Goal: Information Seeking & Learning: Learn about a topic

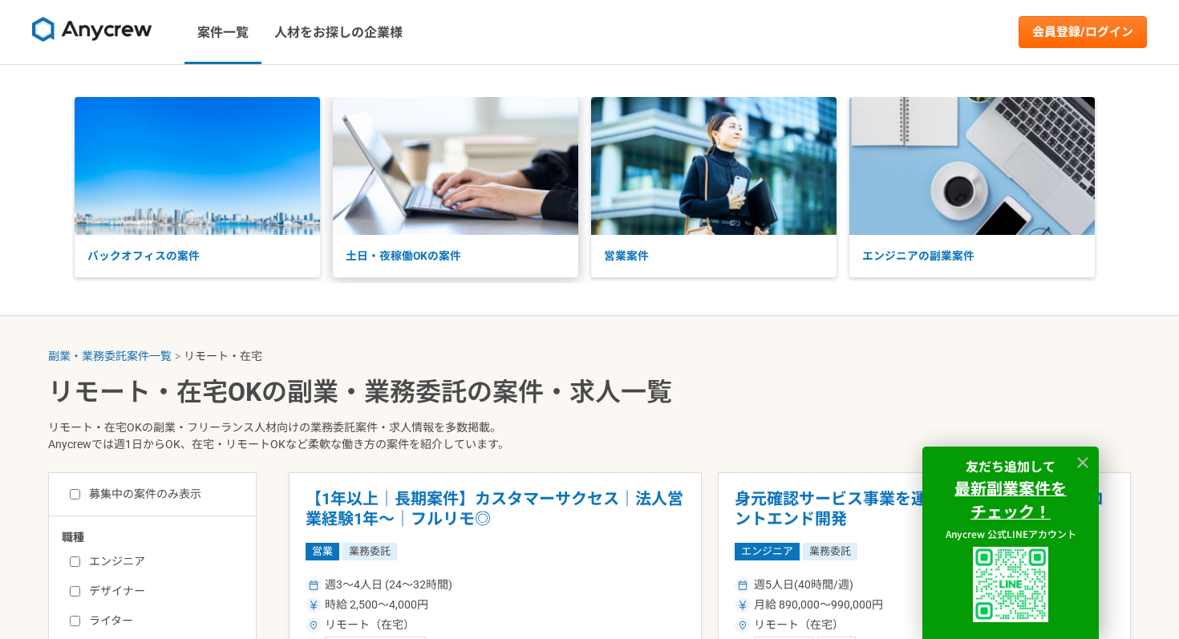
click at [416, 201] on img at bounding box center [455, 166] width 245 height 138
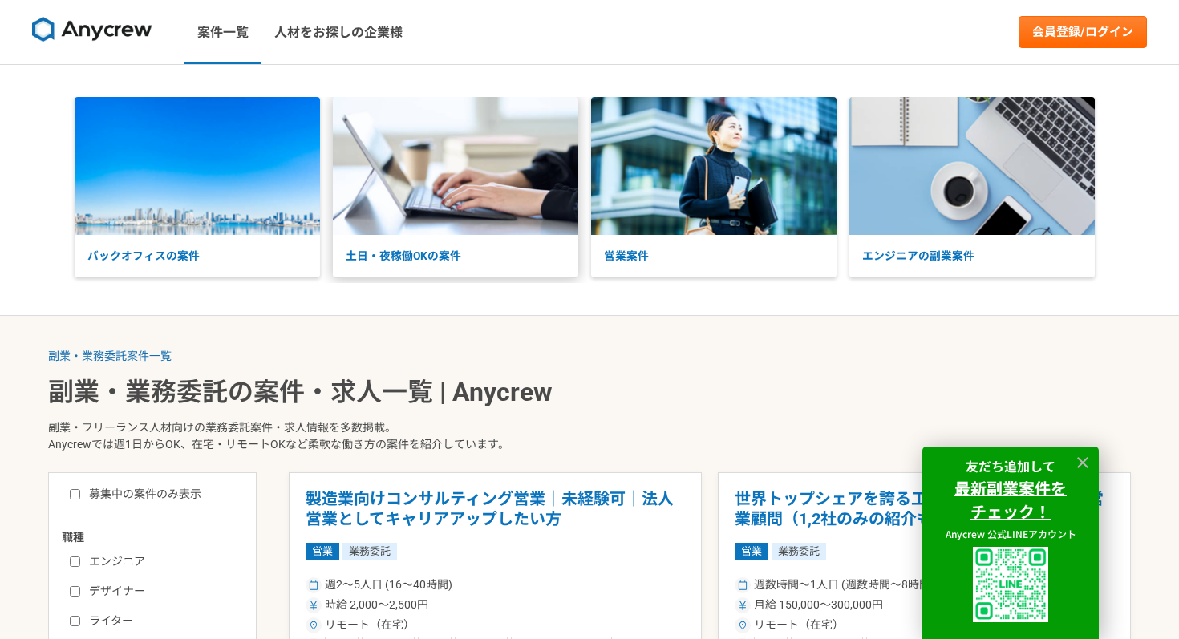
click at [427, 223] on img at bounding box center [455, 166] width 245 height 138
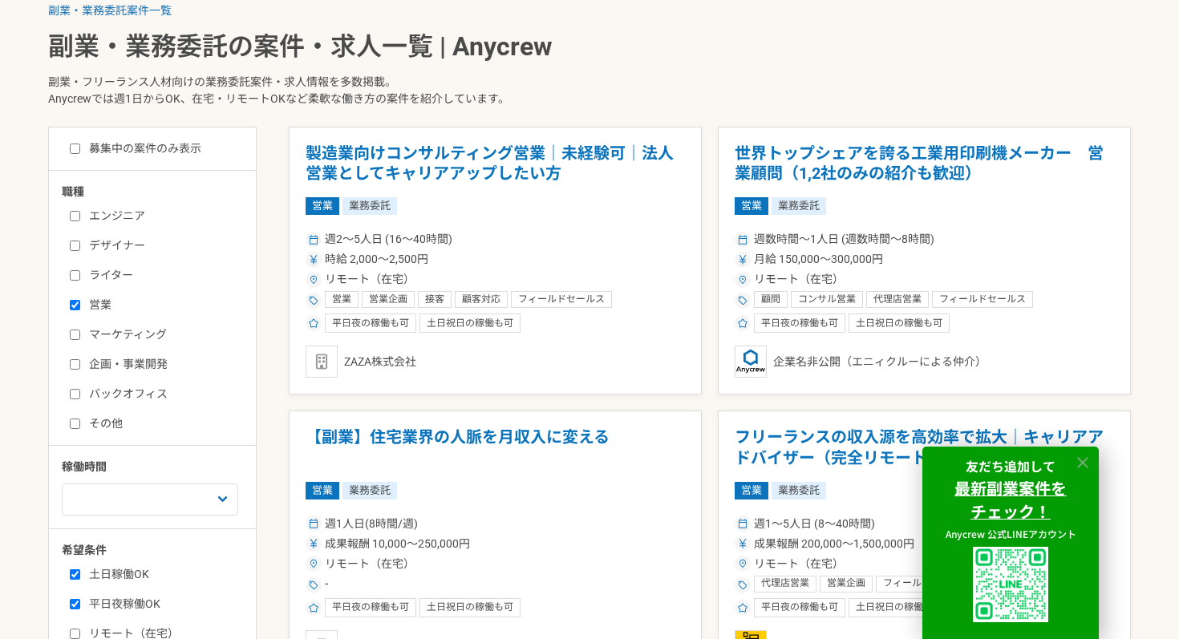
click at [1086, 456] on icon at bounding box center [1083, 463] width 18 height 18
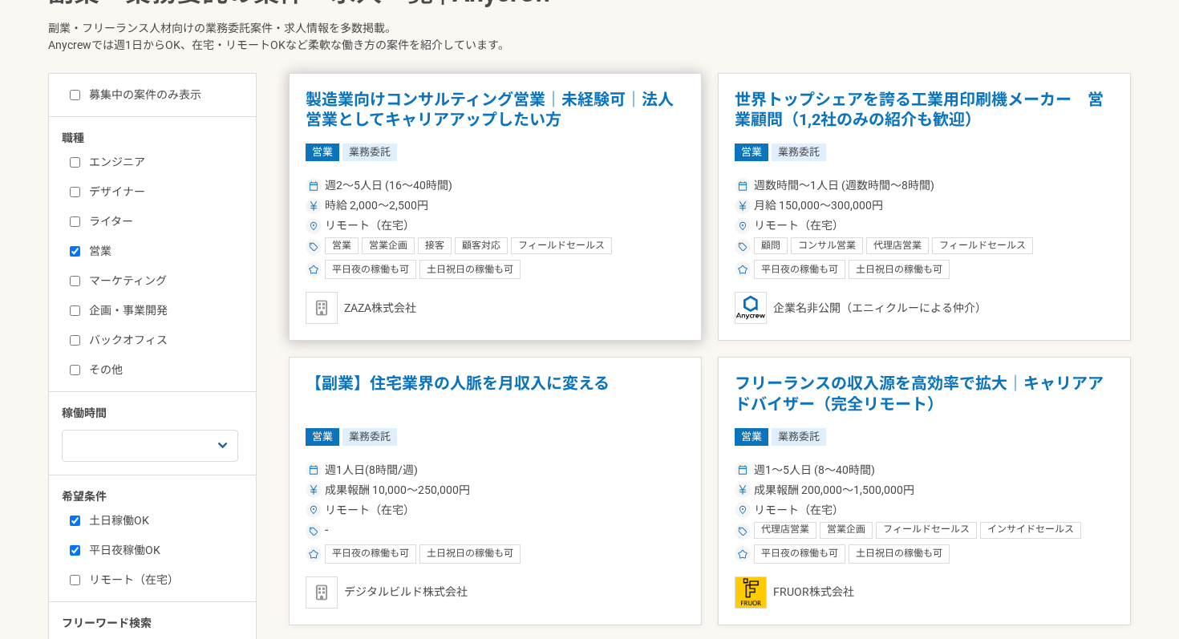
scroll to position [569, 0]
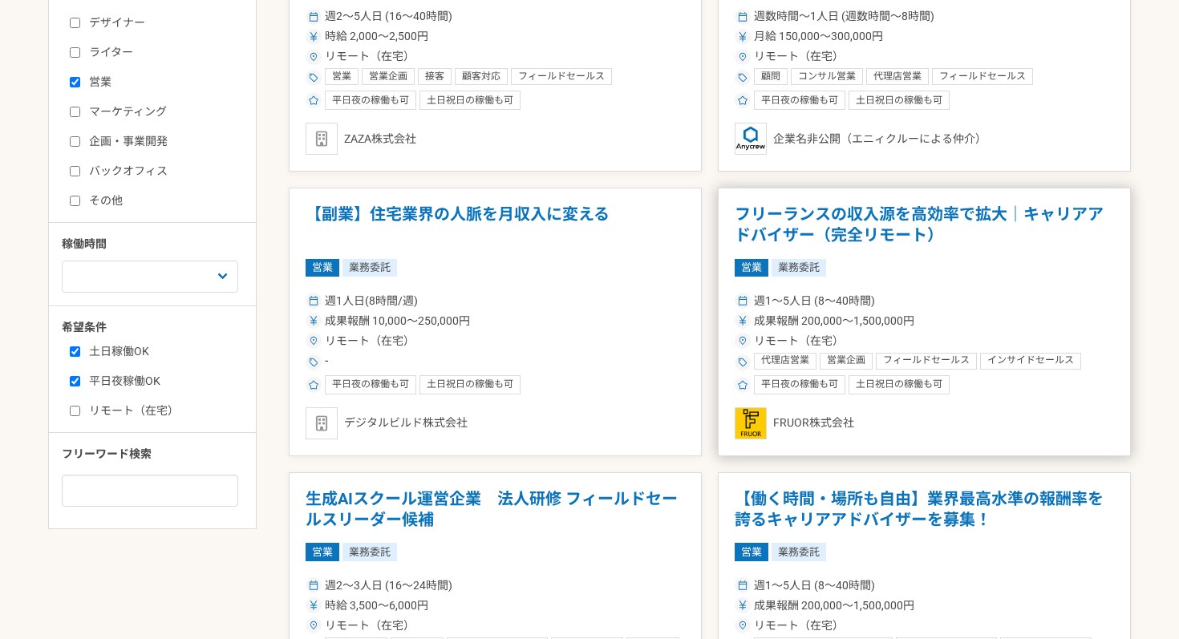
click at [888, 314] on span "成果報酬 200,000〜1,500,000円" at bounding box center [834, 321] width 160 height 17
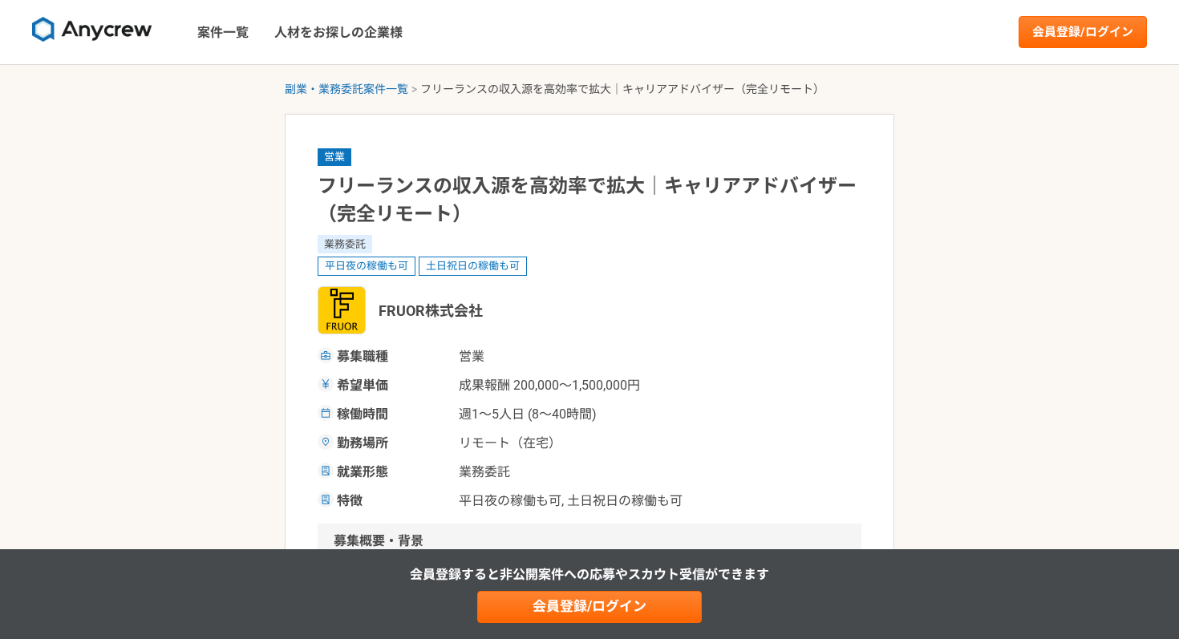
click at [412, 311] on span "FRUOR株式会社" at bounding box center [431, 311] width 104 height 22
copy span "FRUOR株式会社"
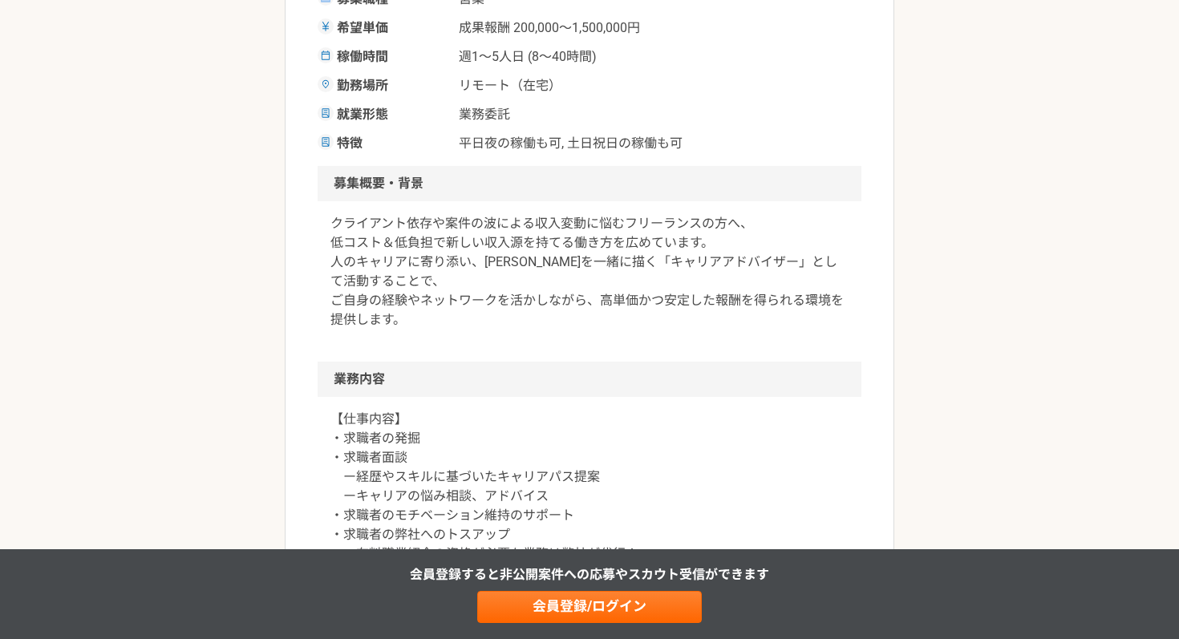
scroll to position [301, 0]
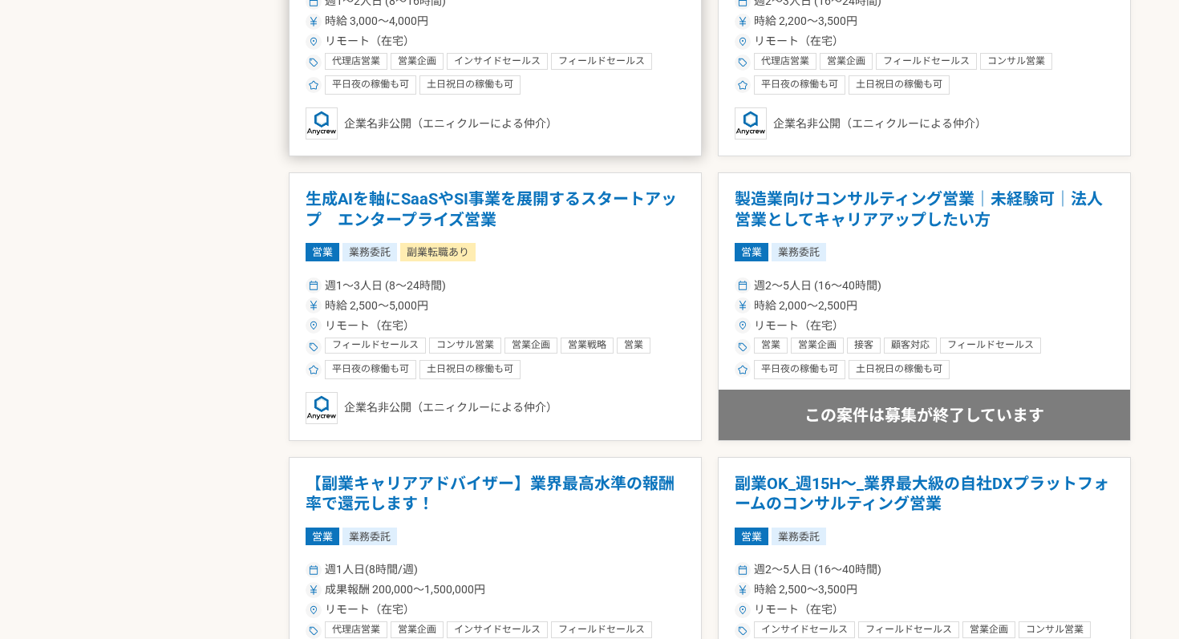
scroll to position [1439, 0]
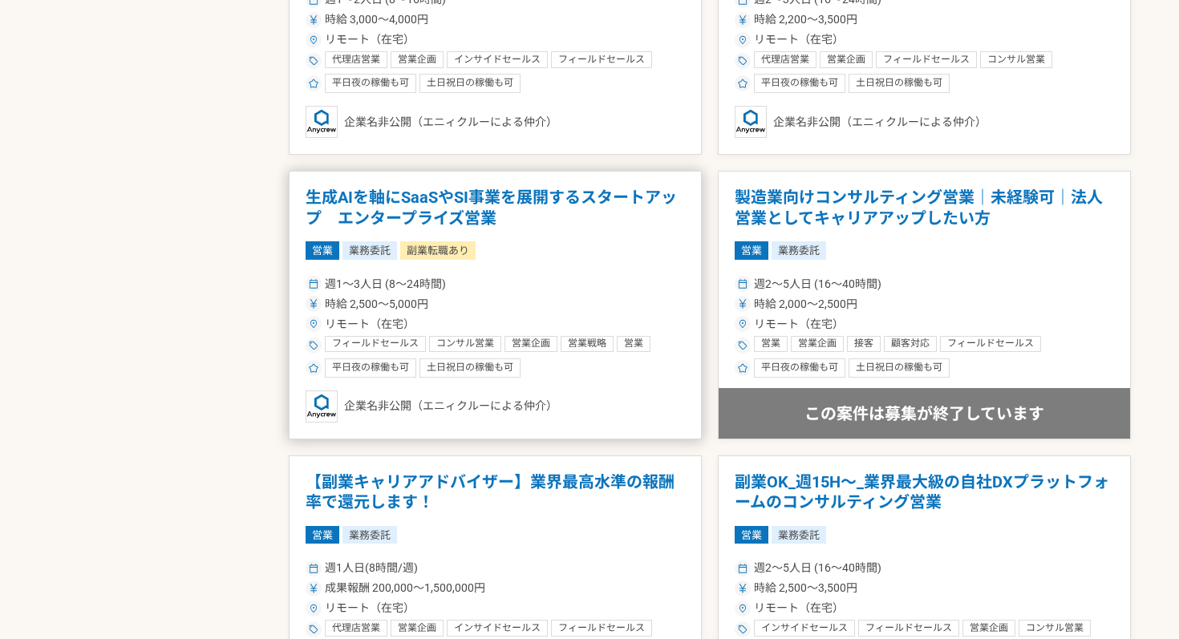
click at [517, 255] on div "営業 業務委託 副業転職あり" at bounding box center [495, 250] width 379 height 18
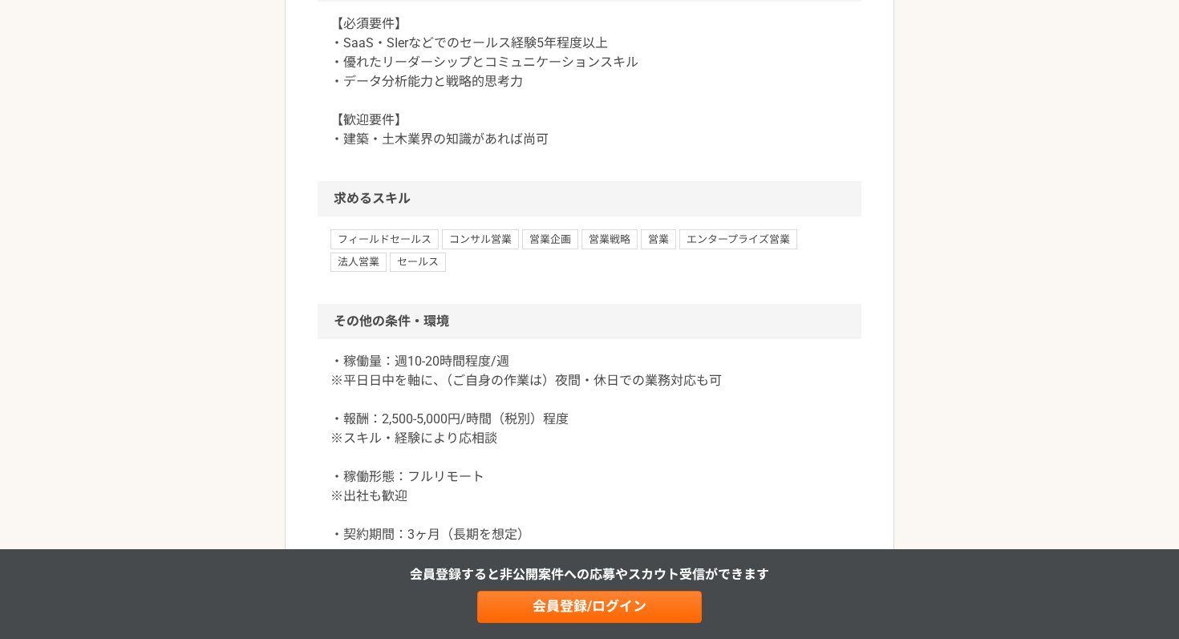
scroll to position [1654, 0]
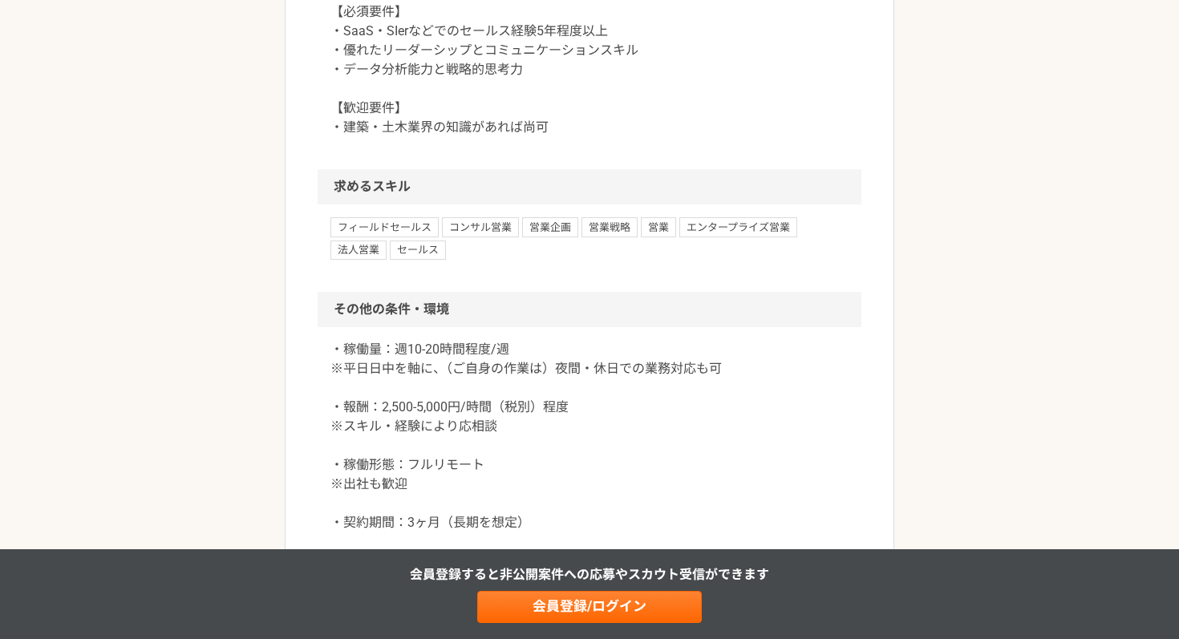
drag, startPoint x: 517, startPoint y: 255, endPoint x: 627, endPoint y: 298, distance: 117.8
click at [627, 169] on div "【必須要件】 ・SaaS・SIerなどでのセールス経験5年程度以上 ・優れたリーダーシップとコミュニケーションスキル ・データ分析能力と戦略的思考力 【歓迎要…" at bounding box center [590, 80] width 544 height 180
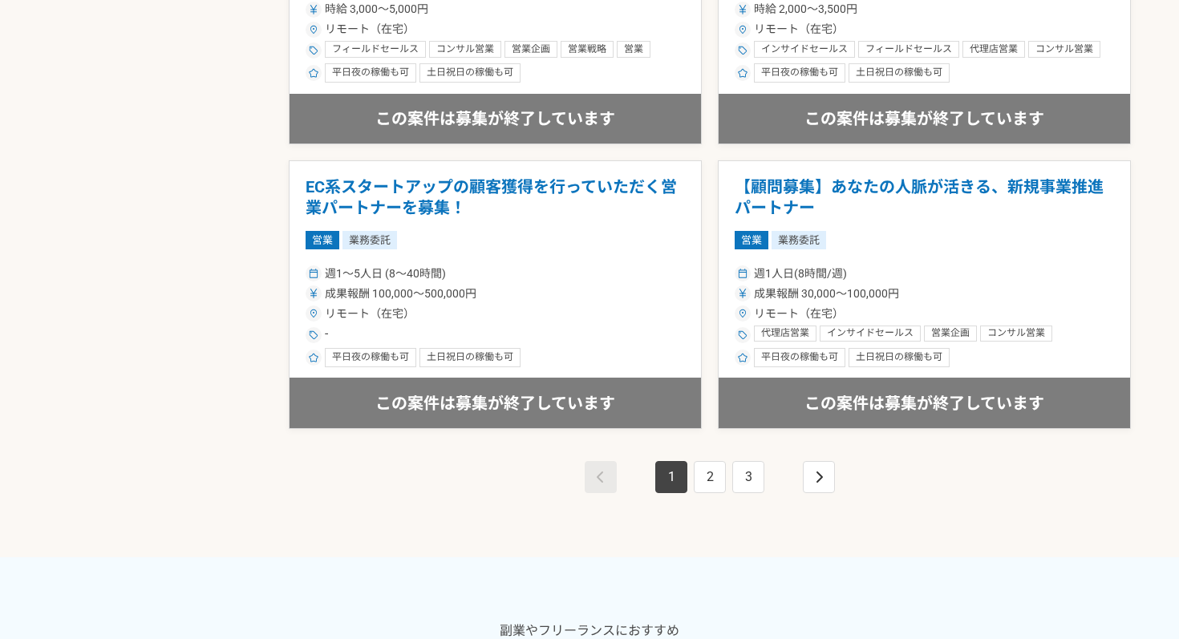
scroll to position [3138, 0]
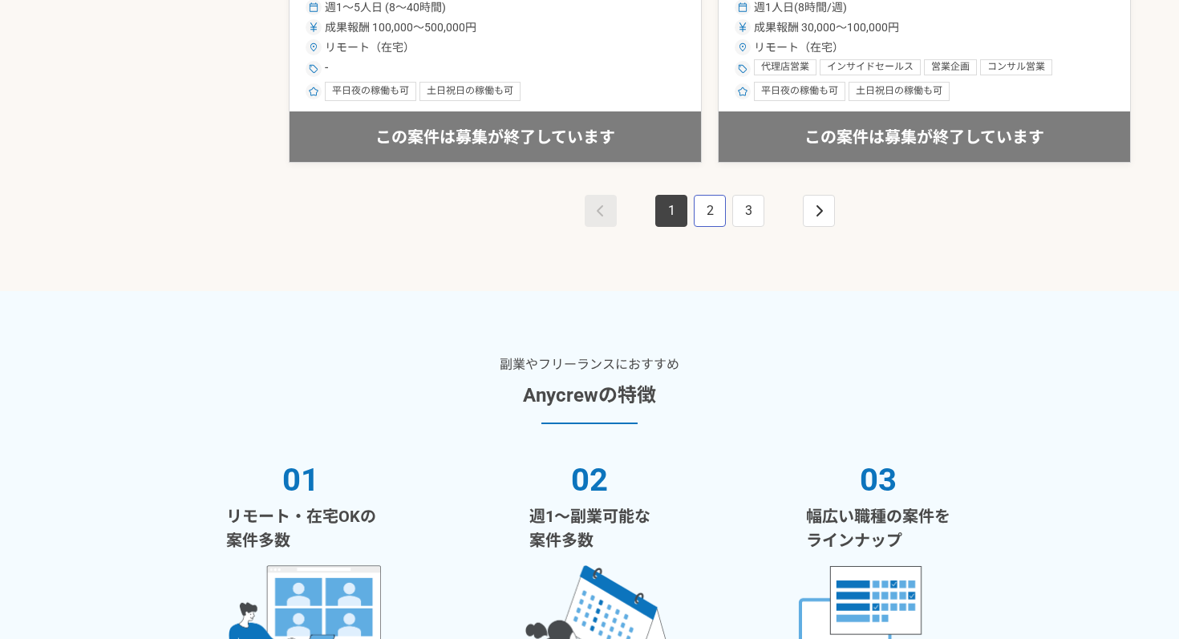
click at [706, 205] on link "2" at bounding box center [710, 211] width 32 height 32
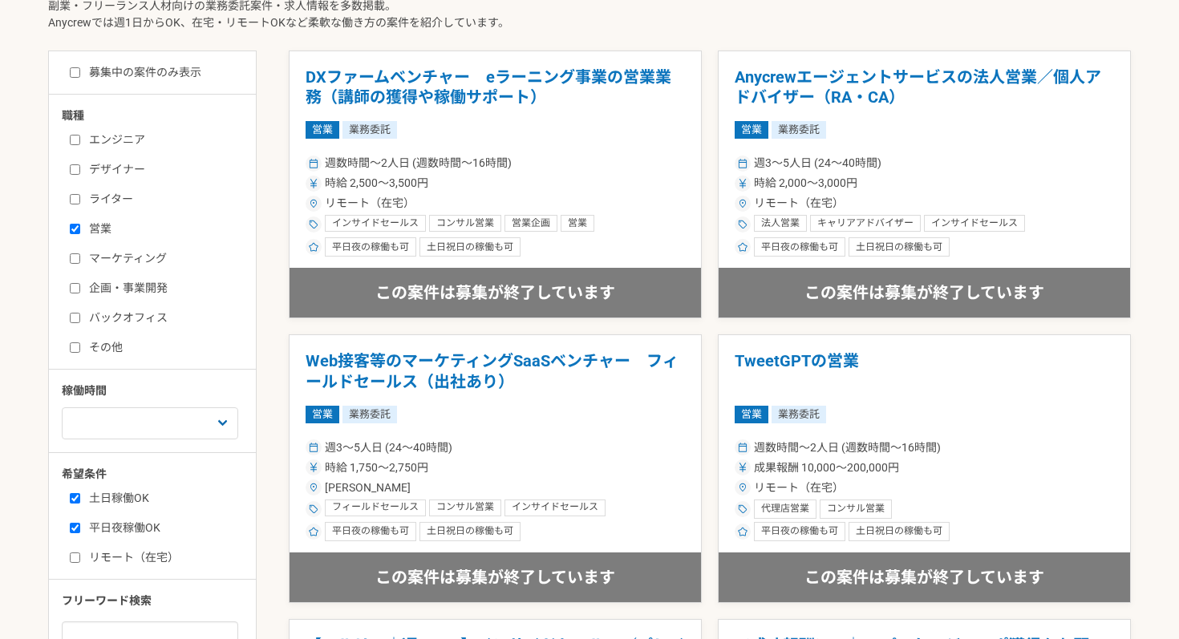
scroll to position [745, 0]
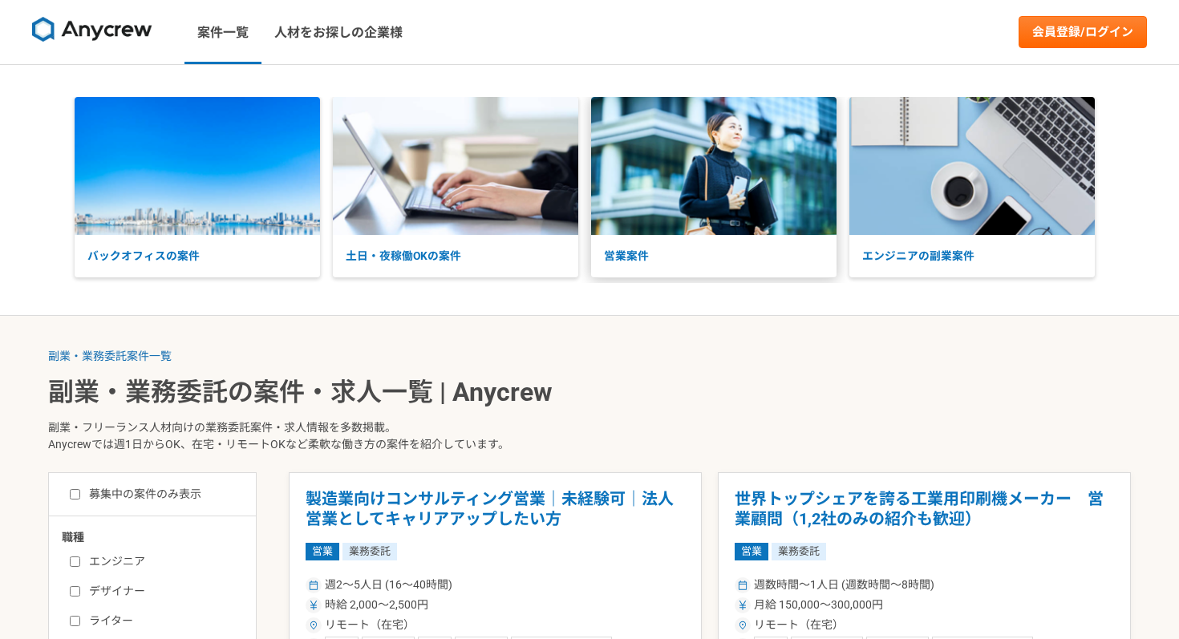
click at [635, 188] on img at bounding box center [713, 166] width 245 height 138
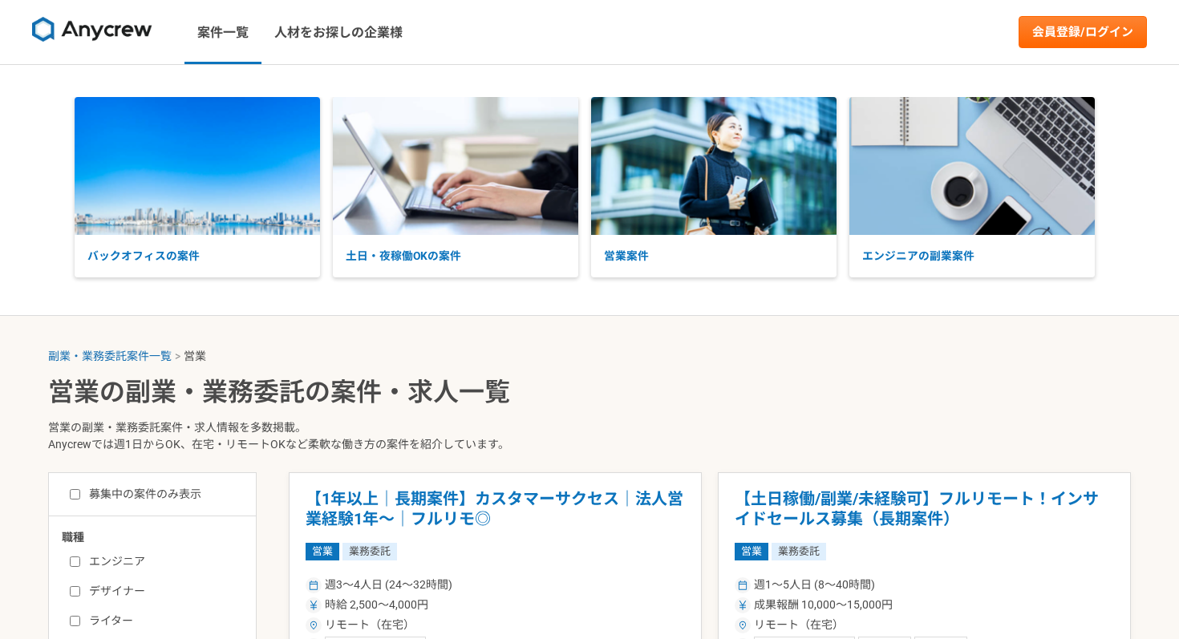
click at [635, 188] on img at bounding box center [713, 166] width 245 height 138
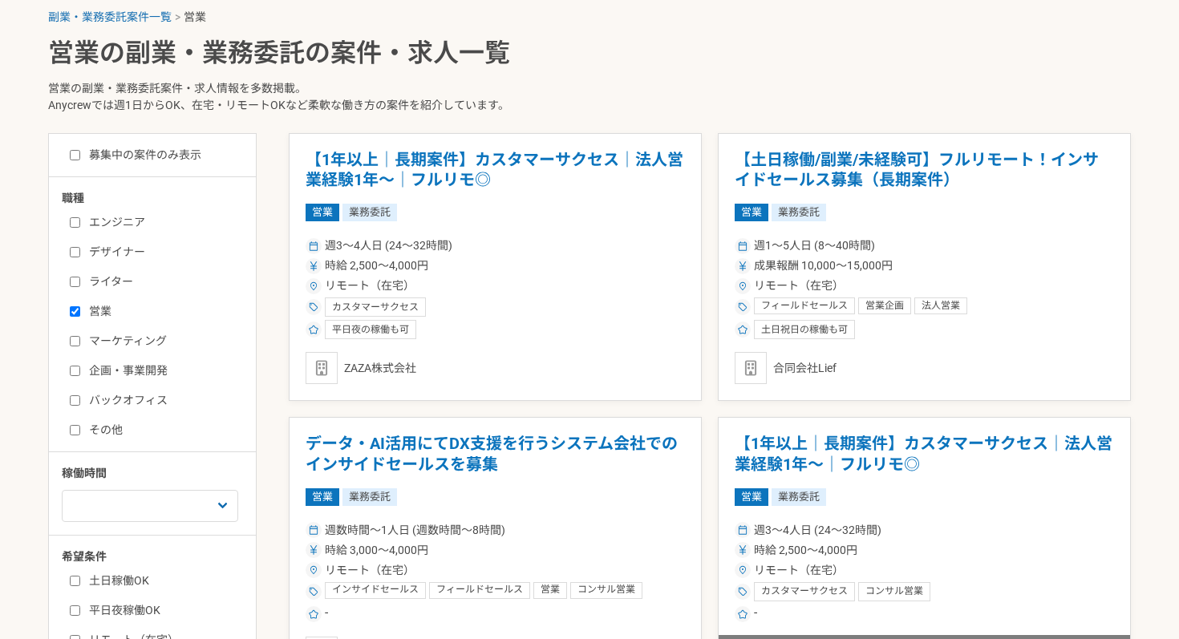
scroll to position [342, 0]
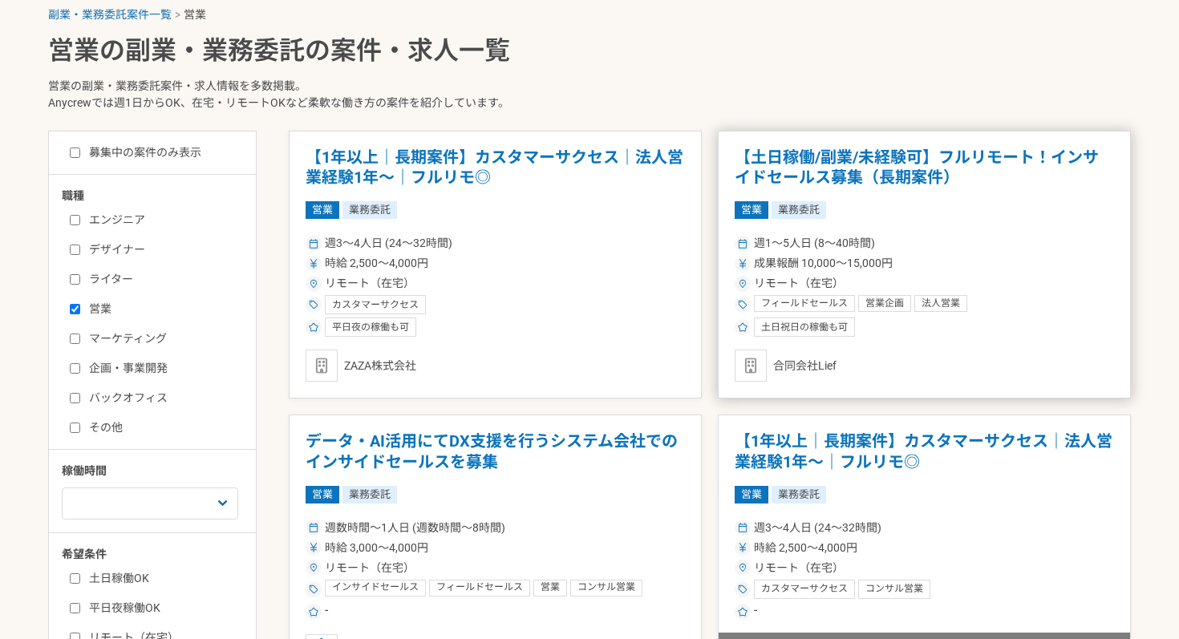
click at [843, 229] on article "【土日稼働/副業/未経験可】フルリモート！インサイドセールス募集（長期案件） 営業 業務委託 週1〜5人日 (8〜40時間) 成果報酬 10,000〜15,0…" at bounding box center [924, 265] width 413 height 269
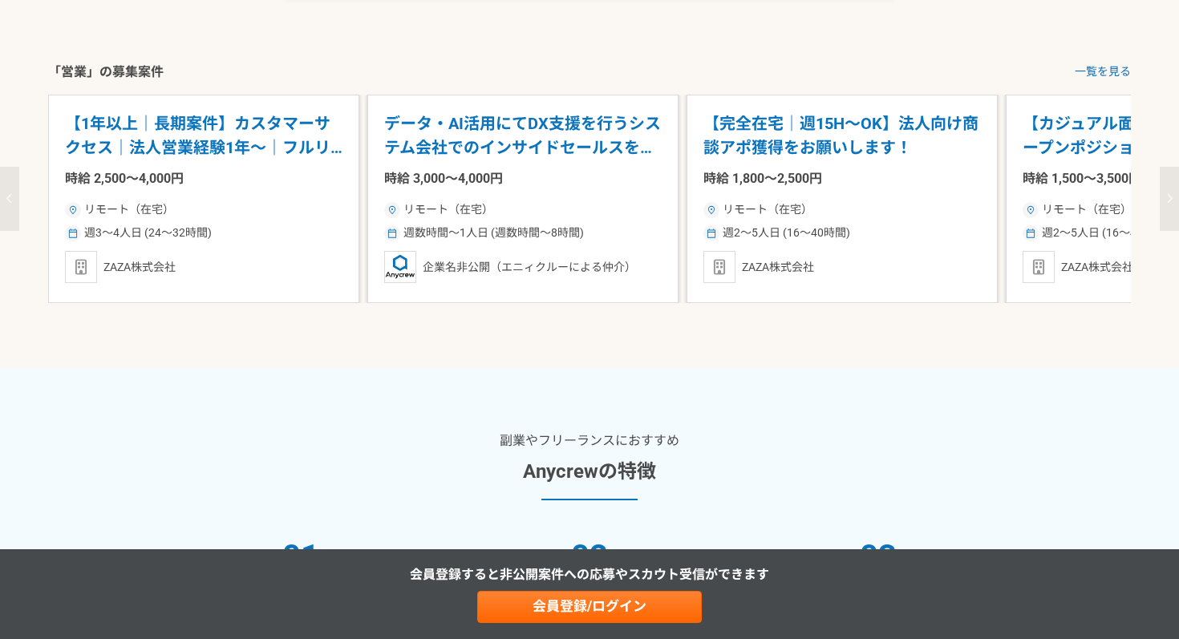
scroll to position [2533, 0]
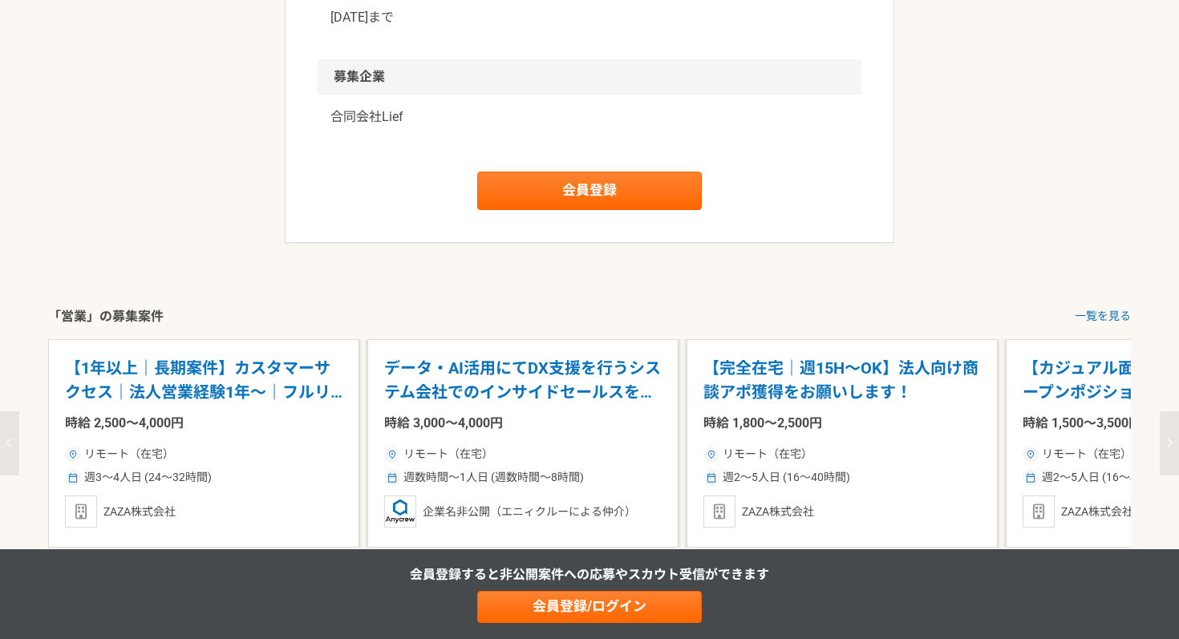
click at [448, 405] on p "データ・AI活用にてDX支援を行うシステム会社でのインサイドセールスを募集" at bounding box center [523, 380] width 278 height 49
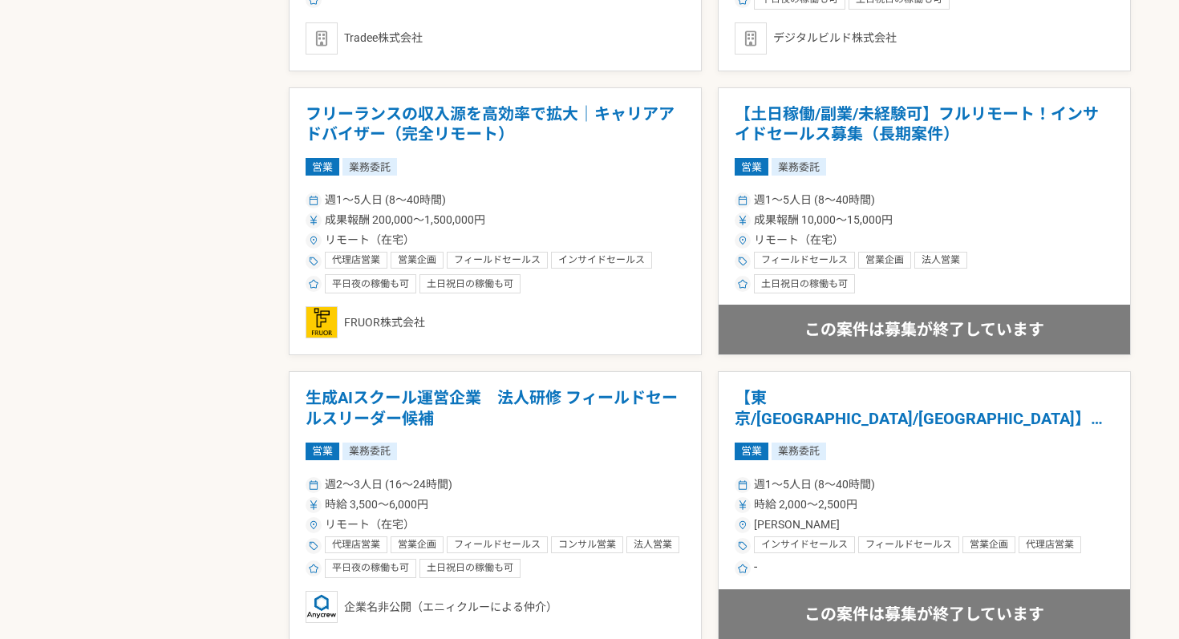
scroll to position [2274, 0]
